Goal: Transaction & Acquisition: Purchase product/service

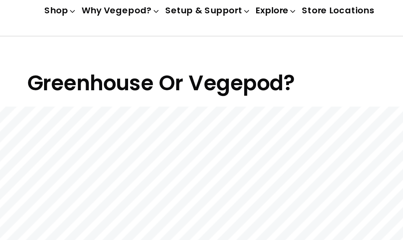
click at [222, 68] on h1 "Greenhouse Or Vegepod?" at bounding box center [202, 77] width 386 height 18
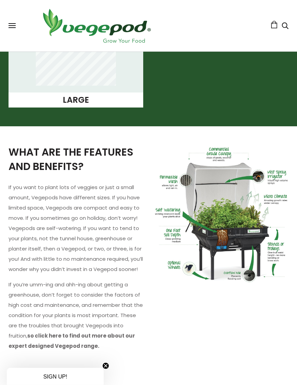
scroll to position [722, 0]
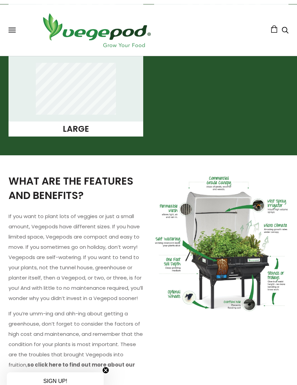
click at [13, 24] on span at bounding box center [12, 23] width 7 height 1
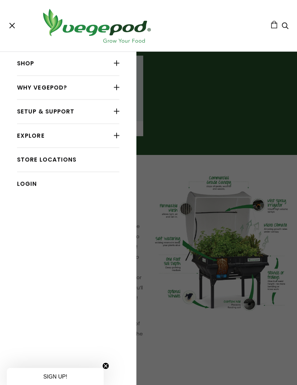
click at [107, 135] on link "Explore" at bounding box center [68, 135] width 102 height 13
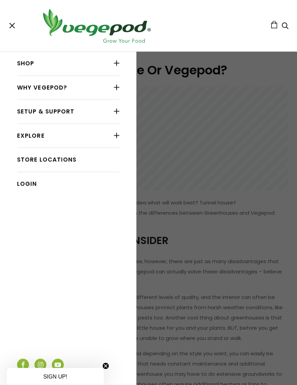
scroll to position [25, 0]
click at [86, 162] on link "Store Locations" at bounding box center [68, 159] width 102 height 13
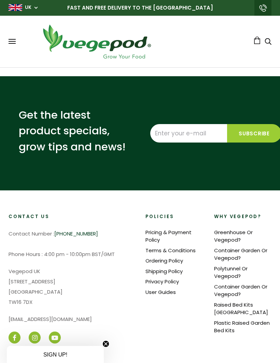
select select "m"
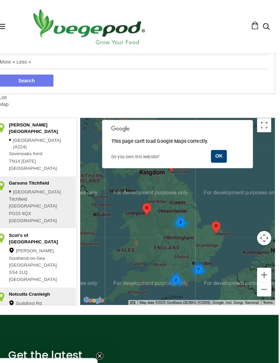
scroll to position [117, 1]
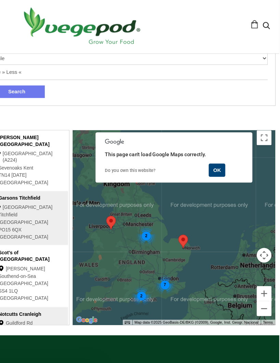
click at [214, 154] on button "OK" at bounding box center [221, 160] width 15 height 12
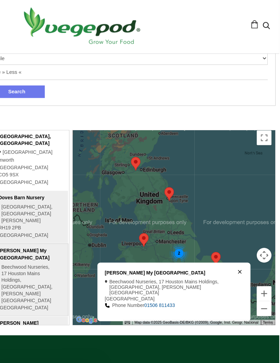
scroll to position [117, 0]
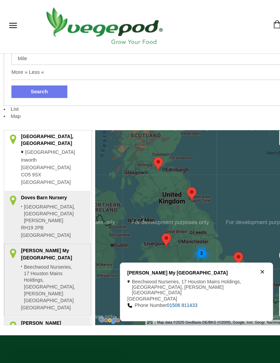
click at [11, 17] on div "Shop Vegepod Bundles Vegepods Stands & Trolleys Kitchen Garden Accessories & Ot…" at bounding box center [140, 26] width 263 height 38
click at [108, 343] on circle "Close teaser" at bounding box center [106, 343] width 6 height 6
click at [12, 27] on span at bounding box center [12, 27] width 7 height 1
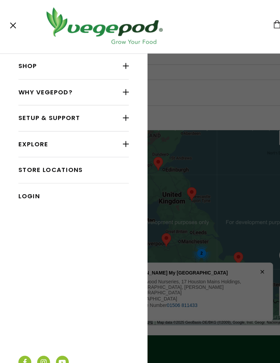
click at [102, 108] on link "Setup & Support" at bounding box center [68, 111] width 102 height 13
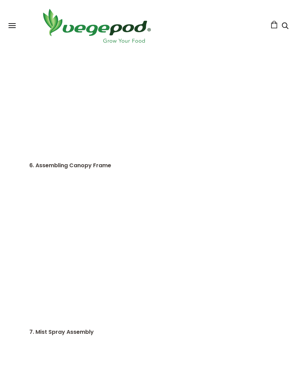
scroll to position [934, 0]
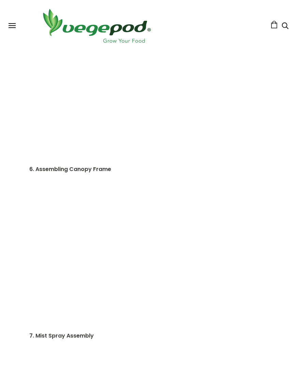
click at [10, 26] on span at bounding box center [12, 25] width 7 height 1
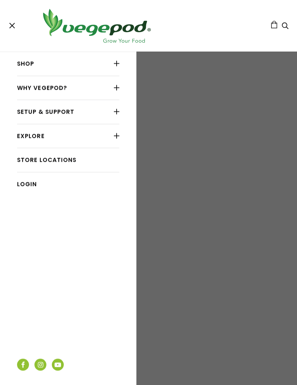
click at [108, 64] on link "Shop" at bounding box center [68, 63] width 102 height 13
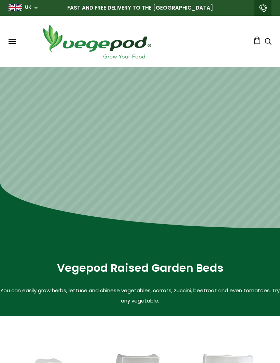
click at [13, 39] on span at bounding box center [12, 39] width 7 height 1
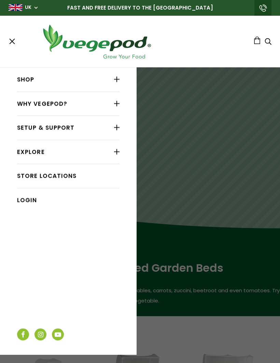
click at [103, 80] on link "Shop" at bounding box center [68, 79] width 102 height 13
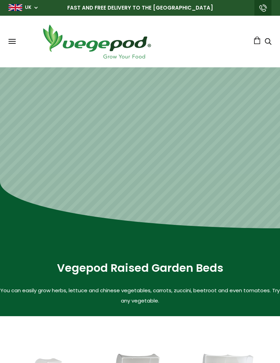
click at [14, 36] on div "Shop Vegepod Bundles Vegepods Stands & Trolleys Kitchen Garden Accessories & Ot…" at bounding box center [140, 42] width 263 height 38
click at [13, 40] on span at bounding box center [12, 39] width 7 height 1
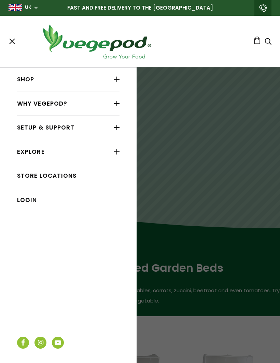
click at [114, 148] on div at bounding box center [116, 151] width 5 height 9
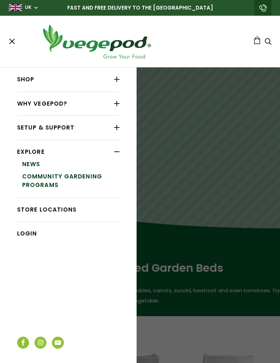
click at [114, 76] on div at bounding box center [116, 79] width 5 height 9
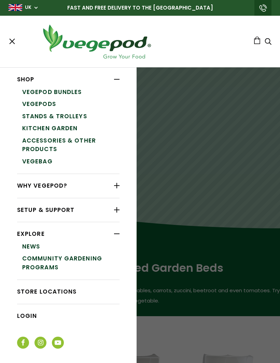
click at [64, 93] on link "Vegepod Bundles" at bounding box center [70, 92] width 97 height 12
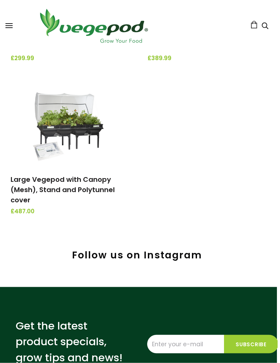
scroll to position [378, 1]
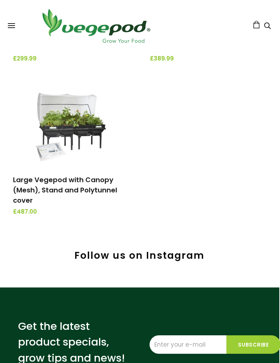
click at [69, 154] on img at bounding box center [71, 124] width 72 height 85
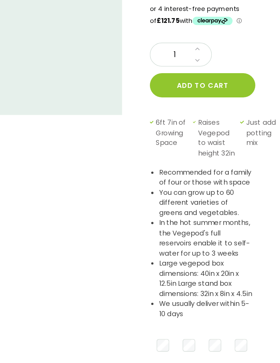
scroll to position [112, 4]
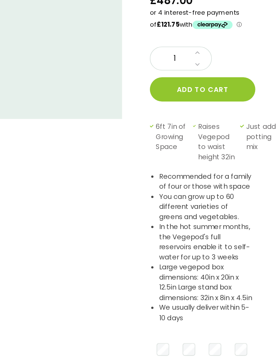
click at [181, 125] on button "Add to cart" at bounding box center [221, 134] width 80 height 18
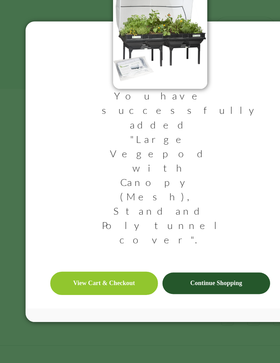
scroll to position [133, 4]
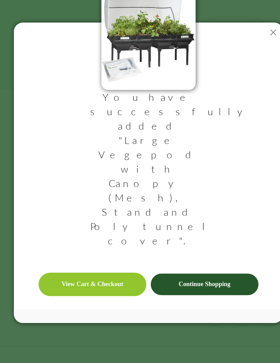
click at [94, 275] on link "View Cart & Checkout" at bounding box center [97, 284] width 82 height 18
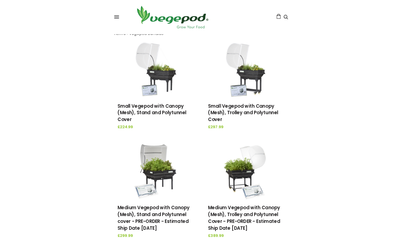
scroll to position [136, 0]
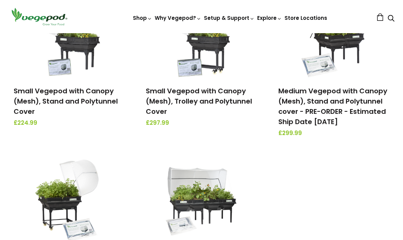
click at [280, 63] on div "Vegepod Bundles Small Vegepod with Canopy (Mesh), Stand and Polytunnel Cover £2…" at bounding box center [201, 156] width 403 height 326
